Goal: Task Accomplishment & Management: Manage account settings

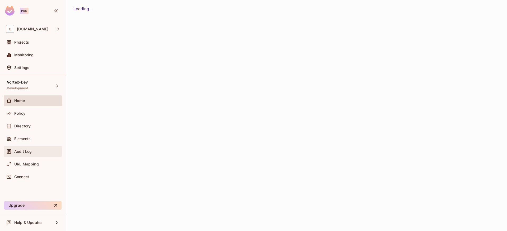
click at [26, 151] on span "Audit Log" at bounding box center [22, 151] width 17 height 4
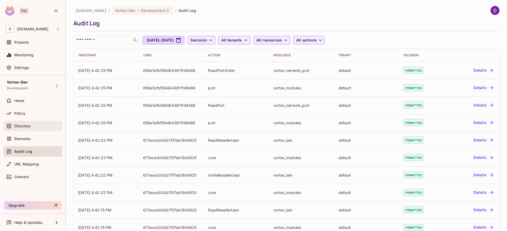
click at [23, 126] on span "Directory" at bounding box center [22, 126] width 16 height 4
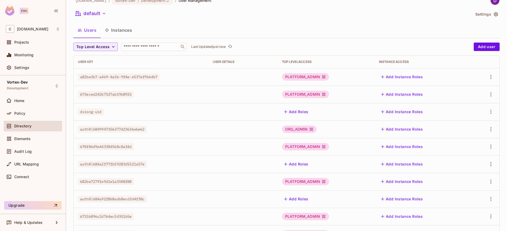
scroll to position [3, 0]
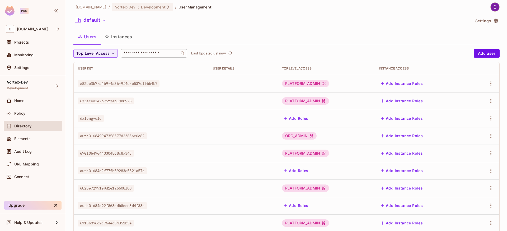
click at [154, 54] on input "text" at bounding box center [149, 53] width 55 height 5
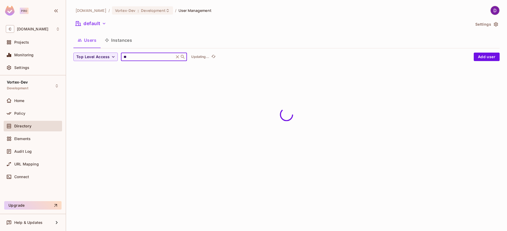
scroll to position [0, 0]
type input "***"
click at [139, 56] on input "***" at bounding box center [147, 56] width 50 height 5
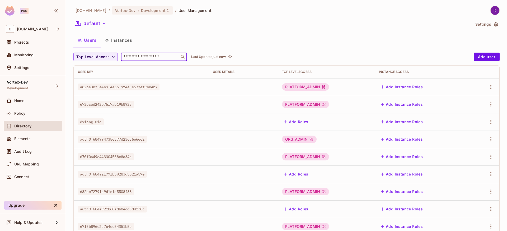
click at [23, 126] on span "Directory" at bounding box center [22, 126] width 17 height 4
click at [20, 114] on span "Policy" at bounding box center [19, 113] width 11 height 4
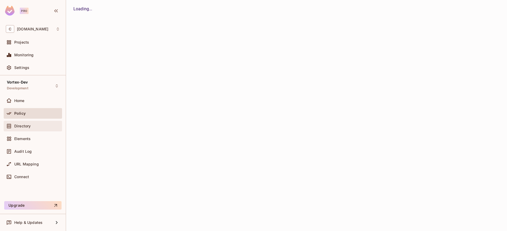
click at [21, 126] on span "Directory" at bounding box center [22, 126] width 16 height 4
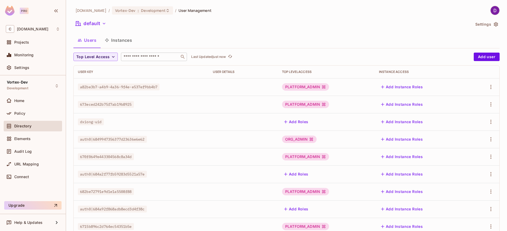
click at [150, 54] on input "text" at bounding box center [149, 56] width 55 height 5
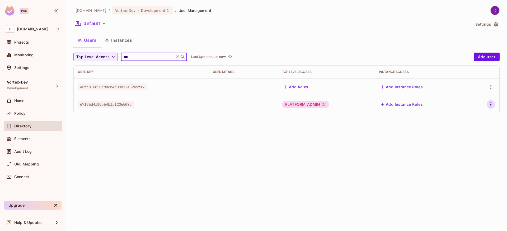
type input "***"
click at [489, 106] on icon "button" at bounding box center [490, 104] width 6 height 6
click at [471, 118] on li "Edit" at bounding box center [467, 117] width 47 height 12
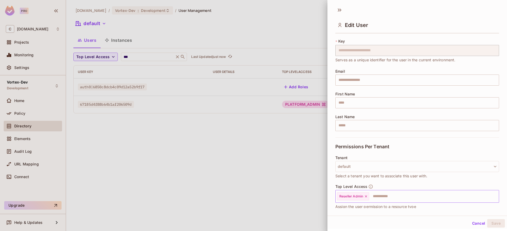
scroll to position [55, 0]
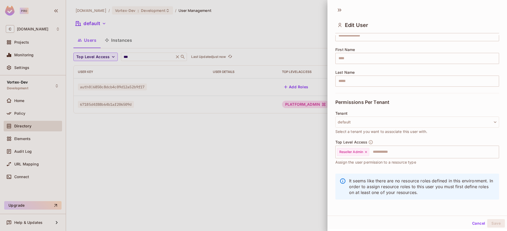
click at [294, 162] on div at bounding box center [253, 115] width 507 height 231
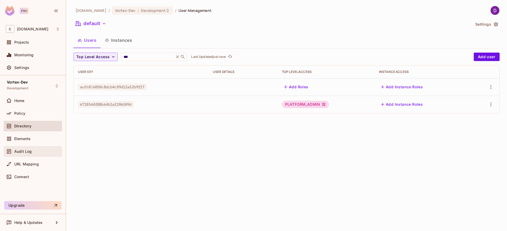
click at [18, 154] on div "Audit Log" at bounding box center [33, 151] width 54 height 6
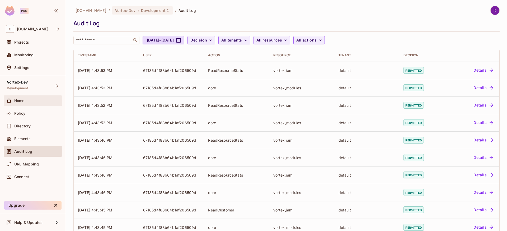
click at [33, 104] on div "Home" at bounding box center [33, 100] width 58 height 11
